Goal: Information Seeking & Learning: Check status

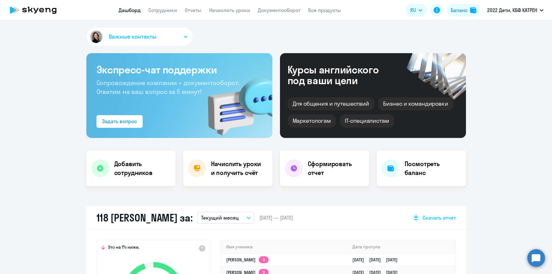
select select "30"
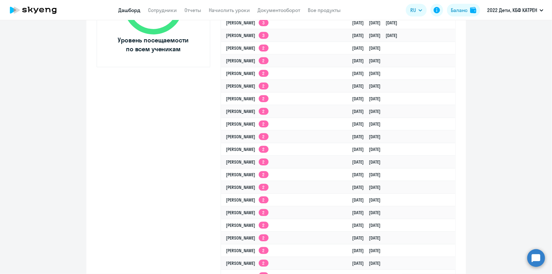
click at [539, 259] on circle at bounding box center [536, 258] width 18 height 18
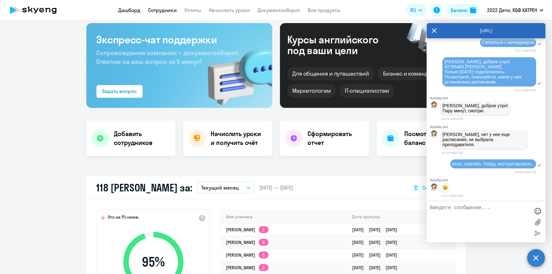
scroll to position [28, 0]
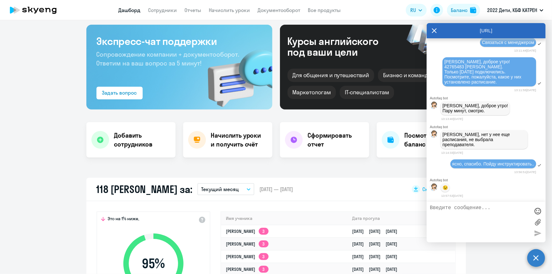
click at [127, 9] on link "Дашборд" at bounding box center [130, 10] width 22 height 6
click at [432, 28] on icon at bounding box center [434, 30] width 5 height 15
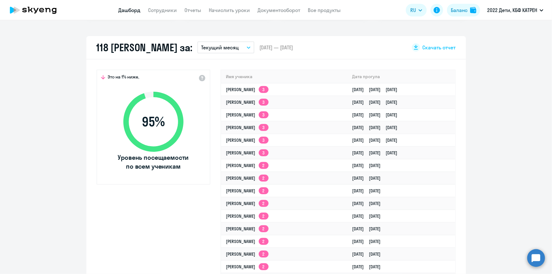
scroll to position [172, 0]
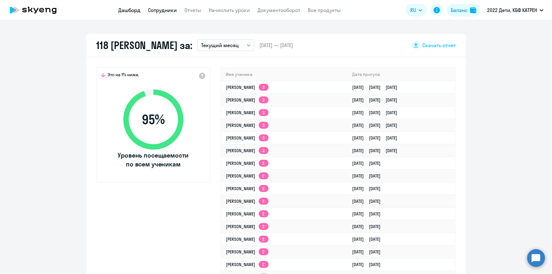
click at [164, 10] on link "Сотрудники" at bounding box center [162, 10] width 29 height 6
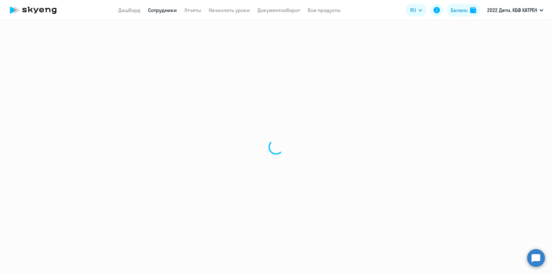
select select "30"
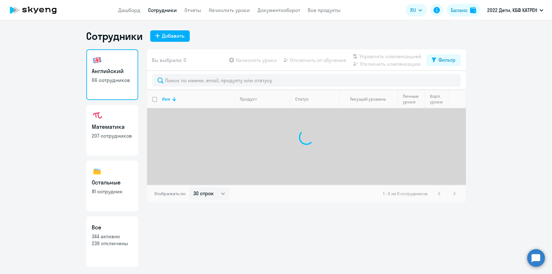
click at [122, 231] on h3 "Все" at bounding box center [112, 227] width 40 height 8
select select "30"
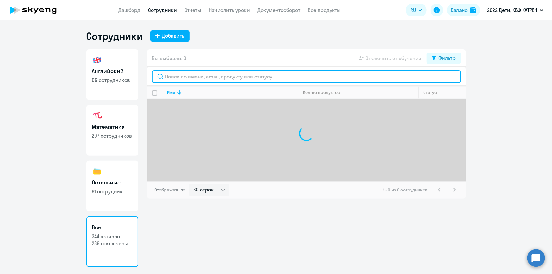
click at [193, 76] on input "text" at bounding box center [306, 76] width 309 height 13
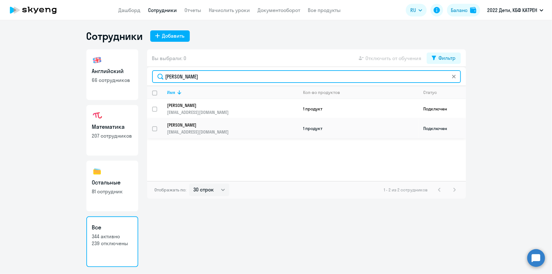
type input "[PERSON_NAME]"
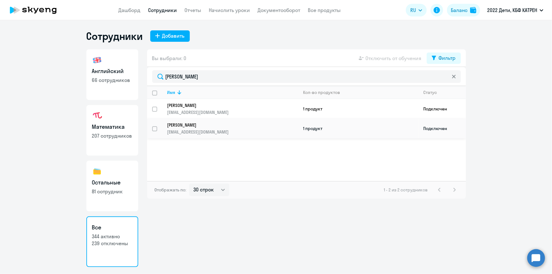
click at [206, 125] on p "[PERSON_NAME]" at bounding box center [228, 125] width 122 height 6
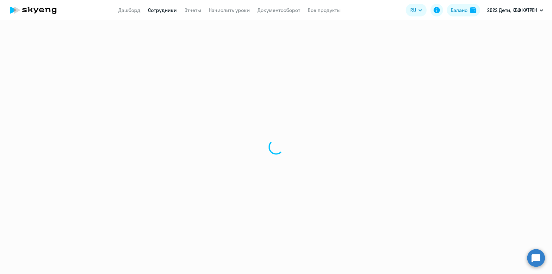
select select "math"
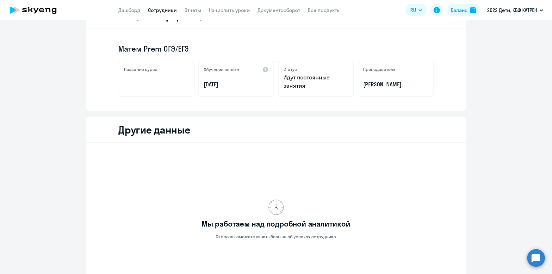
scroll to position [168, 0]
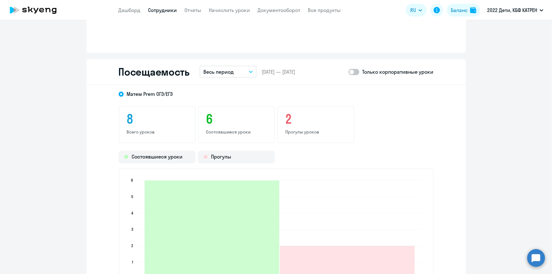
scroll to position [509, 0]
click at [132, 10] on link "Дашборд" at bounding box center [130, 10] width 22 height 6
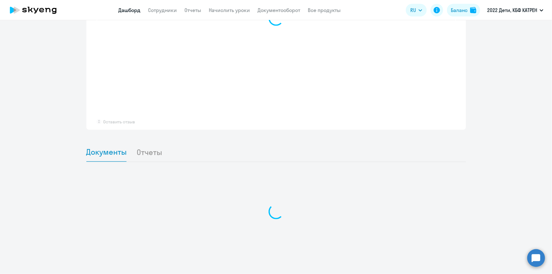
scroll to position [465, 0]
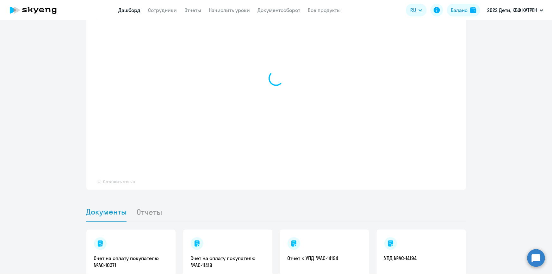
select select "30"
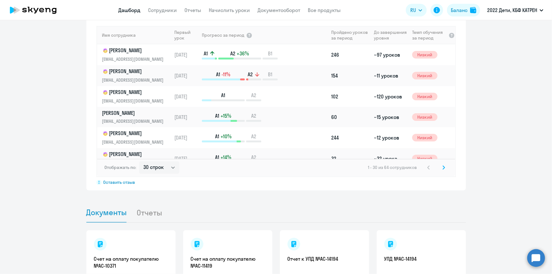
scroll to position [466, 0]
click at [132, 9] on link "Дашборд" at bounding box center [130, 10] width 22 height 6
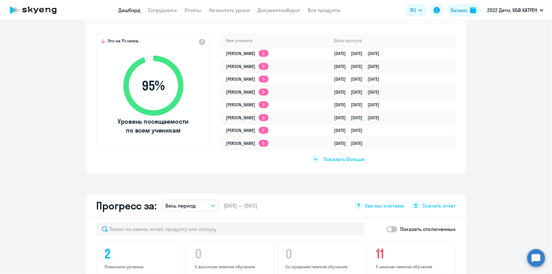
scroll to position [207, 0]
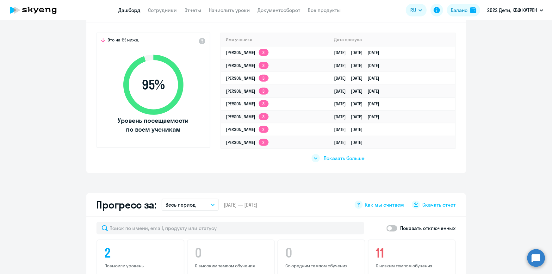
click at [345, 157] on span "Показать больше" at bounding box center [343, 158] width 41 height 7
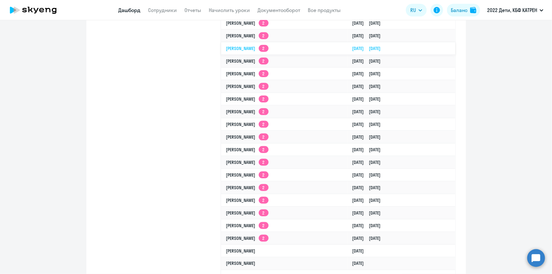
scroll to position [379, 0]
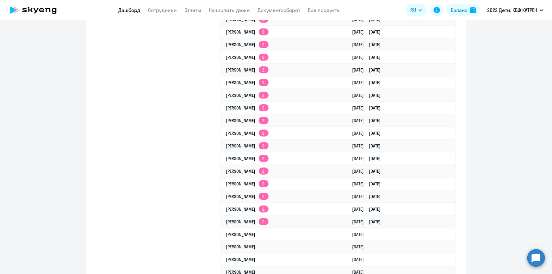
click at [537, 261] on circle at bounding box center [536, 258] width 18 height 18
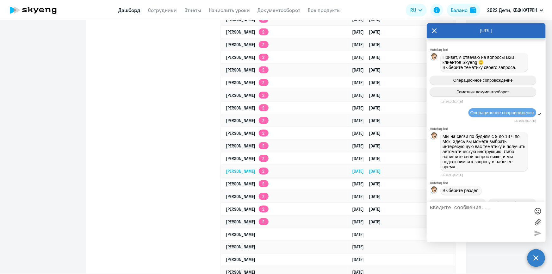
scroll to position [24790, 0]
